Goal: Task Accomplishment & Management: Use online tool/utility

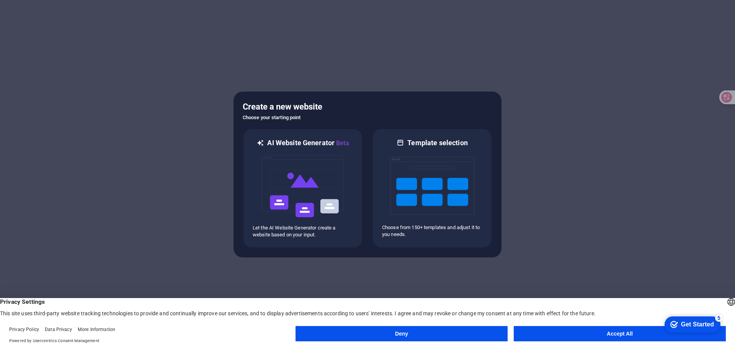
click at [563, 333] on button "Accept All" at bounding box center [620, 333] width 212 height 15
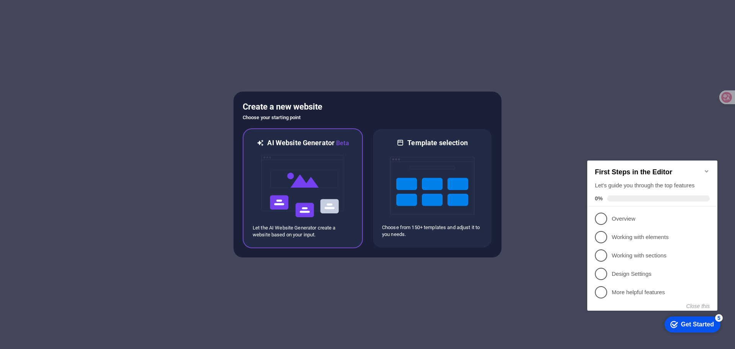
click at [298, 204] on img at bounding box center [303, 186] width 84 height 77
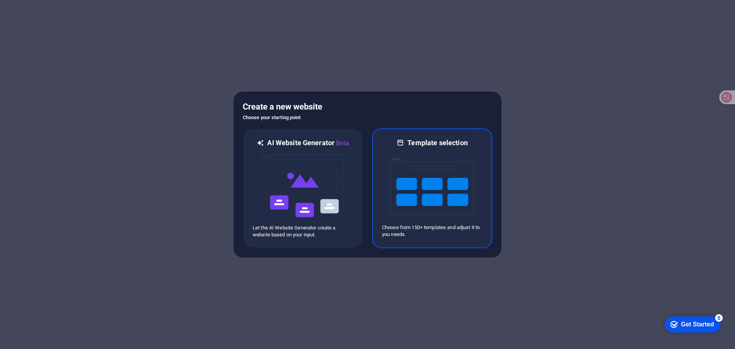
click at [414, 180] on img at bounding box center [432, 185] width 84 height 77
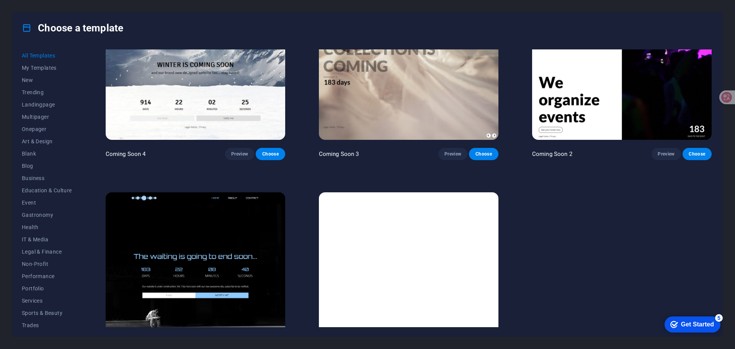
scroll to position [11628, 0]
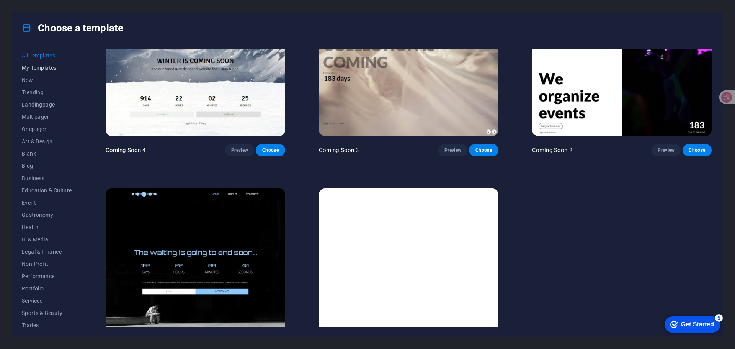
click at [44, 68] on span "My Templates" at bounding box center [47, 68] width 50 height 6
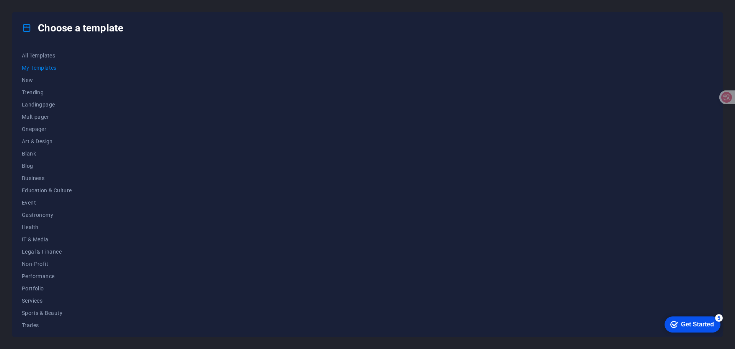
scroll to position [0, 0]
click at [24, 77] on span "New" at bounding box center [47, 80] width 50 height 6
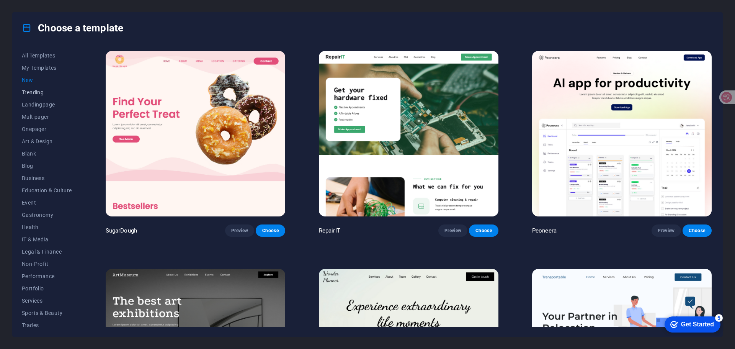
click at [34, 89] on span "Trending" at bounding box center [47, 92] width 50 height 6
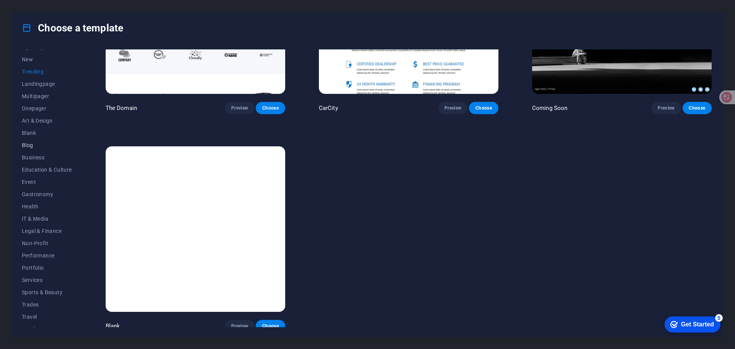
scroll to position [29, 0]
click at [34, 237] on span "Non-Profit" at bounding box center [47, 235] width 50 height 6
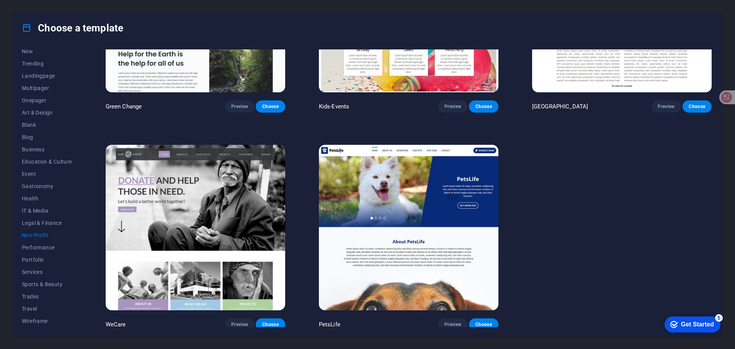
scroll to position [126, 0]
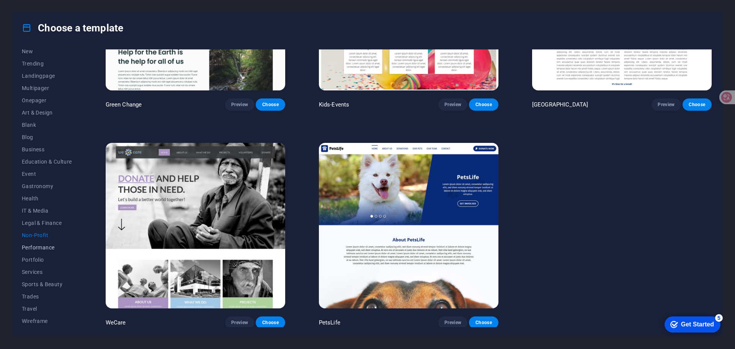
click at [45, 249] on span "Performance" at bounding box center [47, 247] width 50 height 6
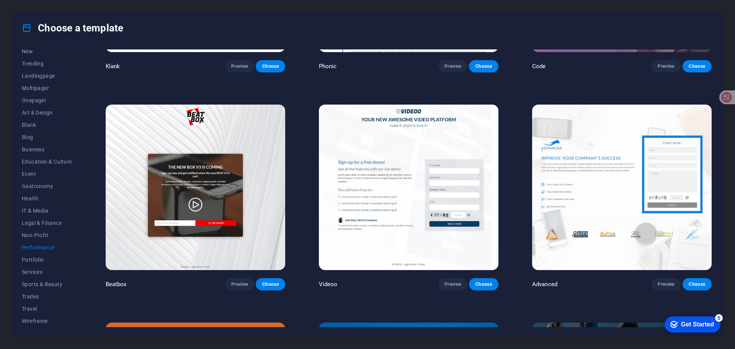
scroll to position [0, 0]
click at [47, 214] on span "Gastronomy" at bounding box center [47, 215] width 50 height 6
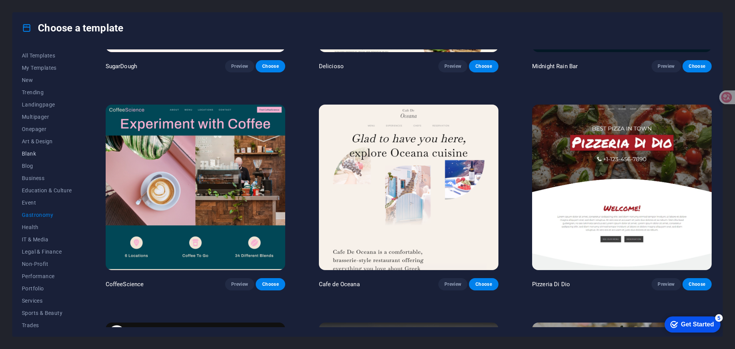
click at [29, 155] on span "Blank" at bounding box center [47, 153] width 50 height 6
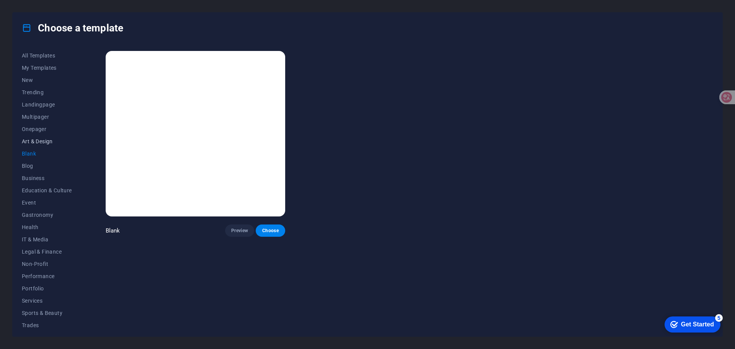
click at [43, 138] on span "Art & Design" at bounding box center [47, 141] width 50 height 6
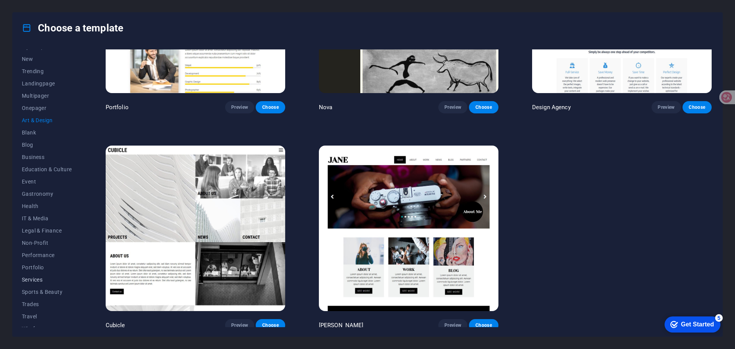
scroll to position [29, 0]
click at [38, 322] on span "Wireframe" at bounding box center [47, 321] width 50 height 6
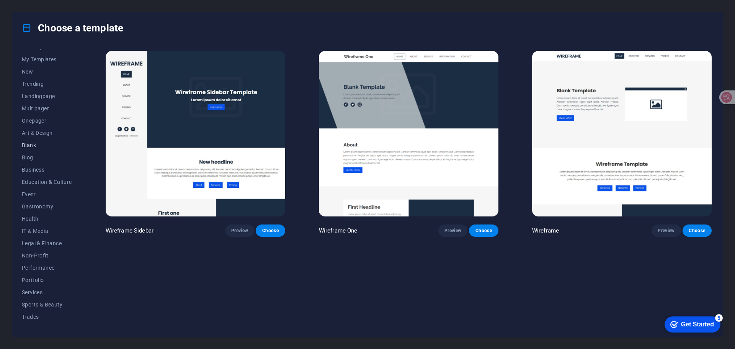
scroll to position [0, 0]
click at [43, 55] on span "All Templates" at bounding box center [47, 55] width 50 height 6
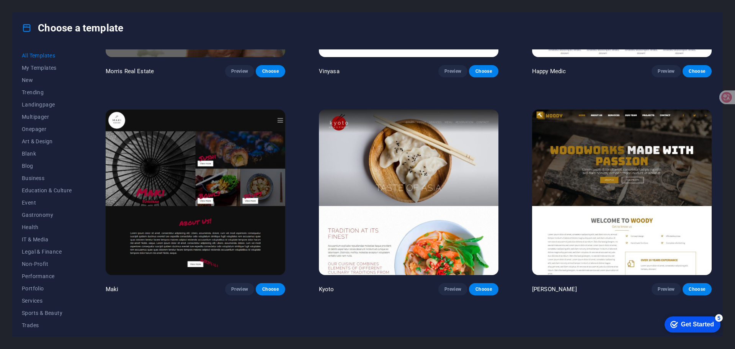
scroll to position [4746, 0]
